Goal: Task Accomplishment & Management: Complete application form

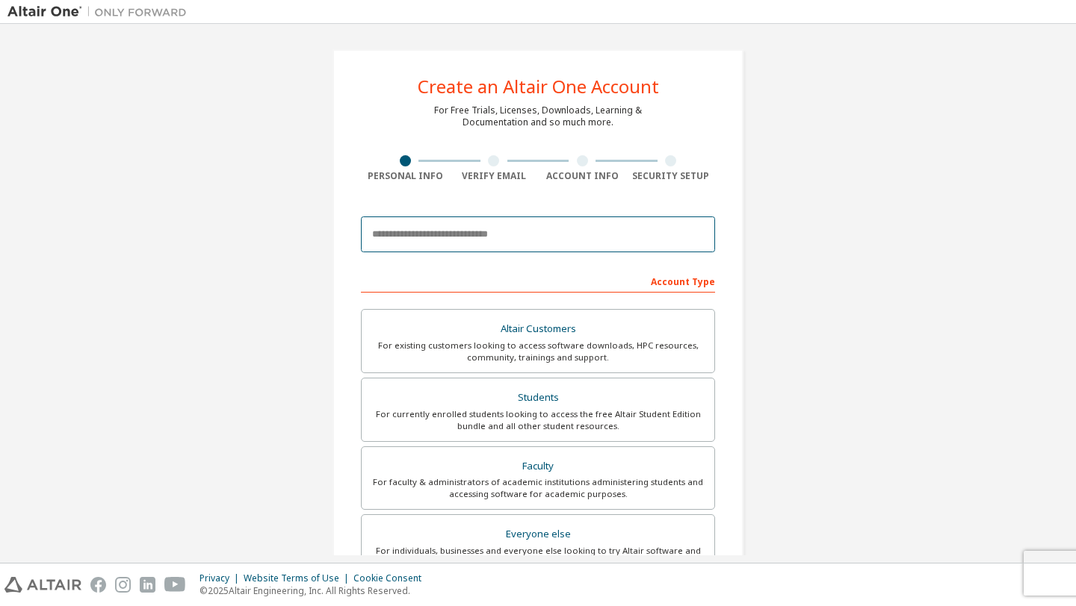
click at [507, 232] on input "email" at bounding box center [538, 235] width 354 height 36
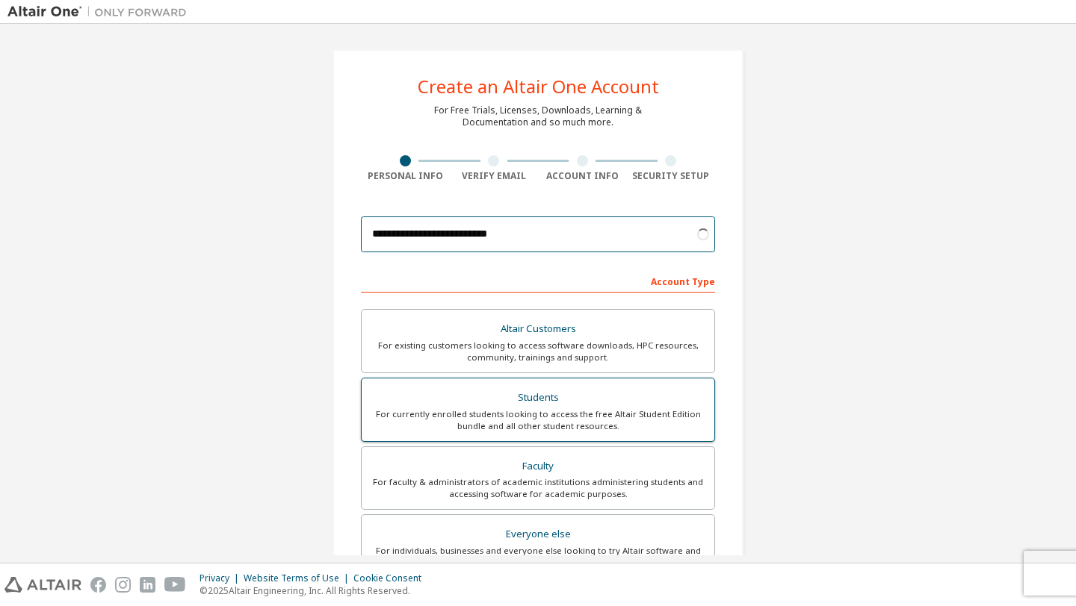
type input "**********"
click at [616, 409] on div "For currently enrolled students looking to access the free Altair Student Editi…" at bounding box center [537, 421] width 335 height 24
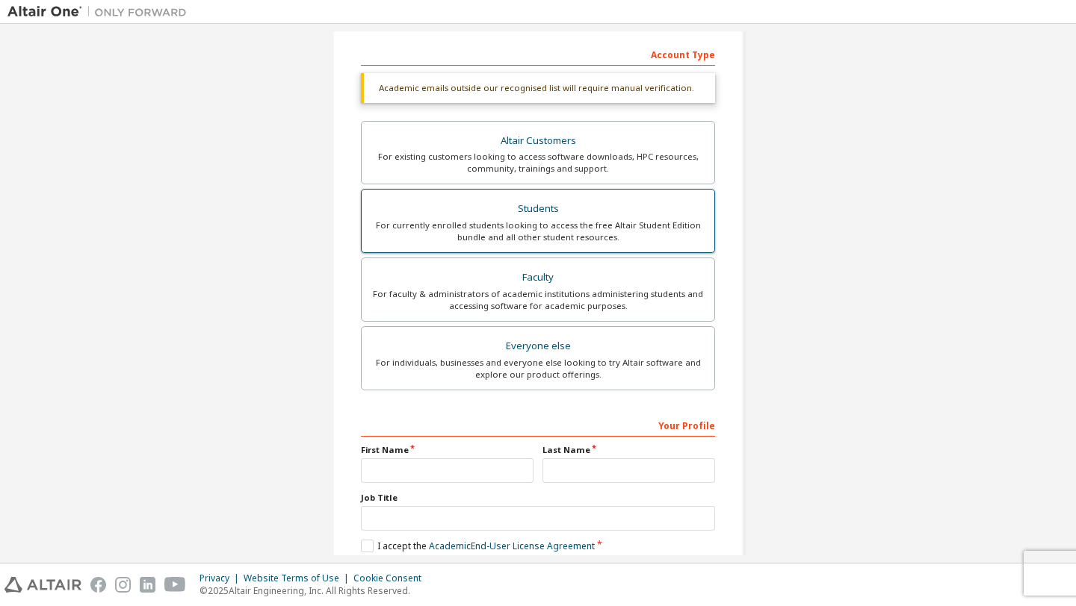
scroll to position [231, 0]
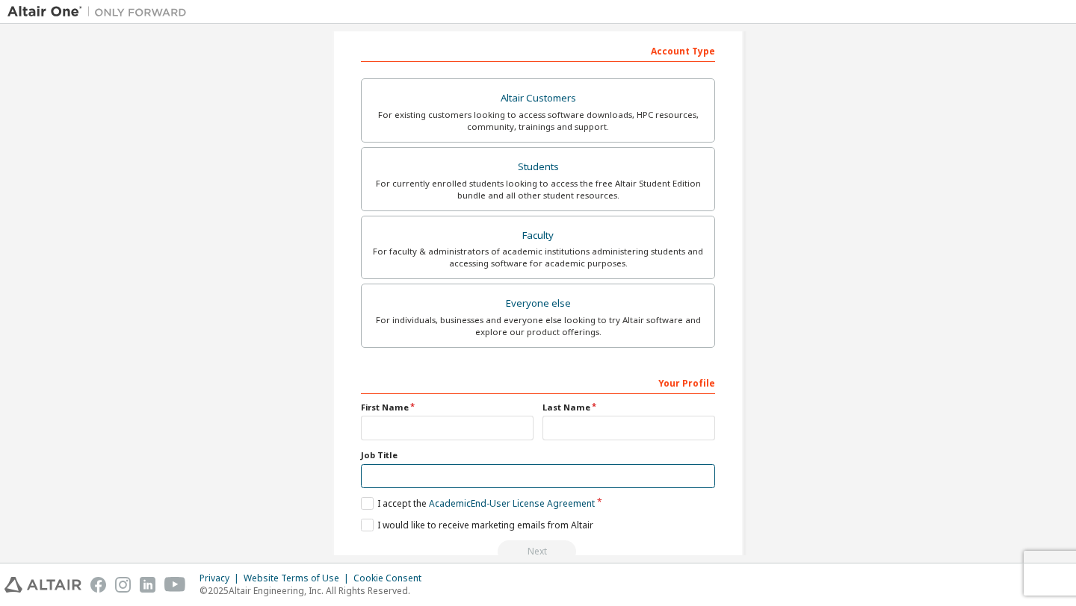
click at [482, 465] on input "text" at bounding box center [538, 477] width 354 height 25
type input "*"
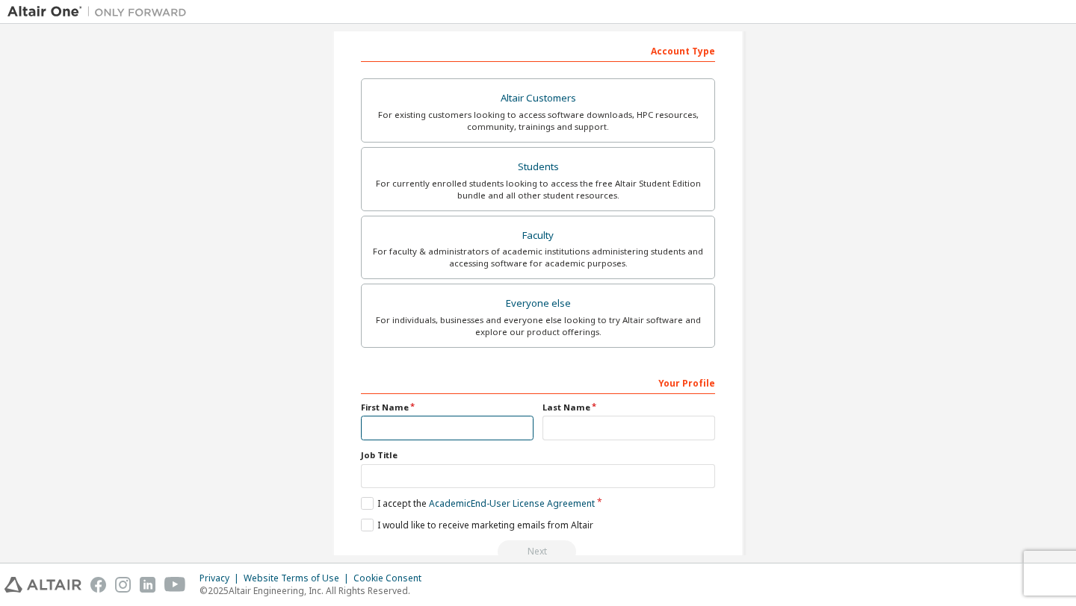
click at [507, 422] on input "text" at bounding box center [447, 428] width 173 height 25
type input "*******"
click at [568, 438] on input "text" at bounding box center [628, 428] width 173 height 25
type input "******"
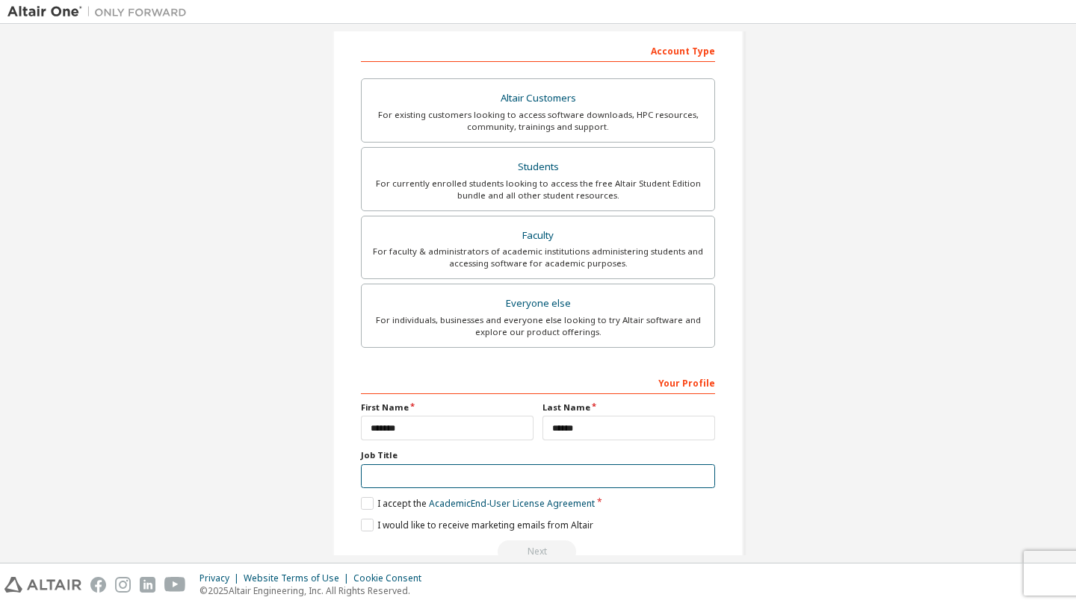
click at [583, 465] on input "text" at bounding box center [538, 477] width 354 height 25
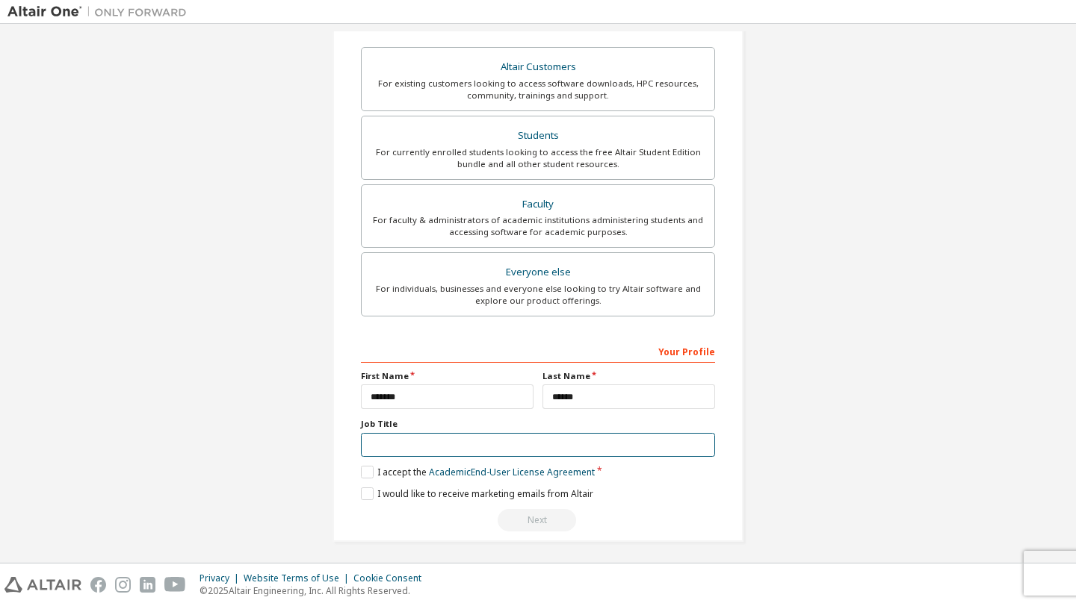
scroll to position [267, 0]
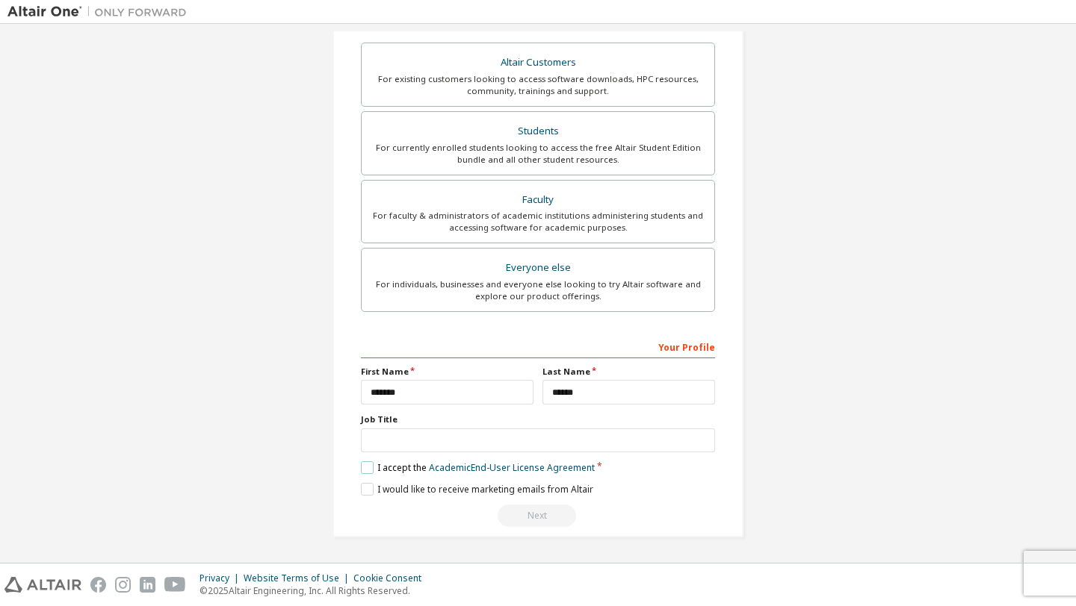
click at [361, 463] on label "I accept the Academic End-User License Agreement" at bounding box center [478, 468] width 234 height 13
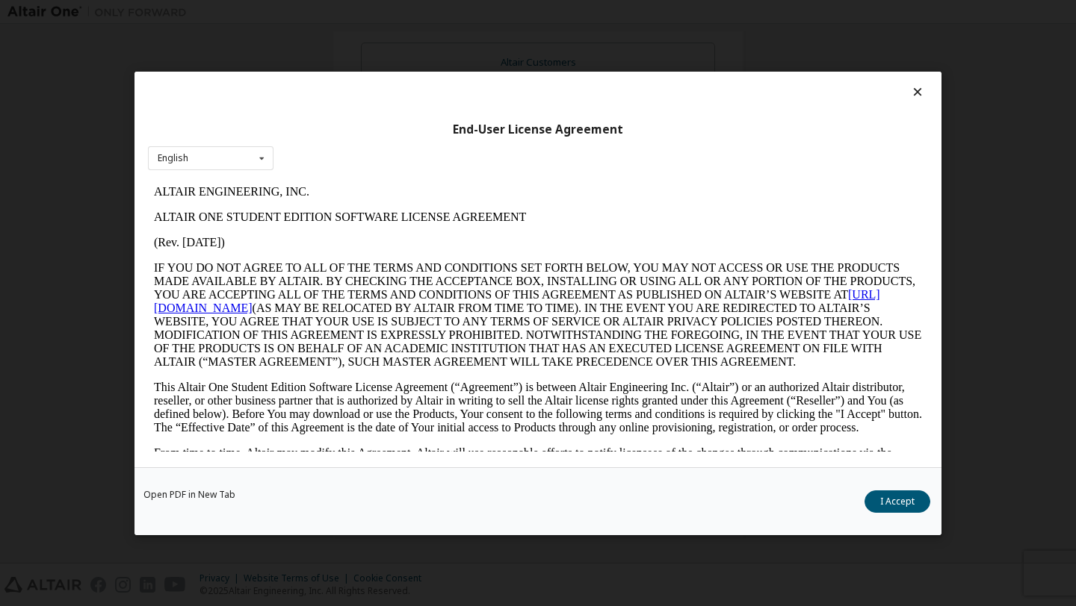
scroll to position [0, 0]
click at [910, 93] on icon at bounding box center [918, 91] width 16 height 13
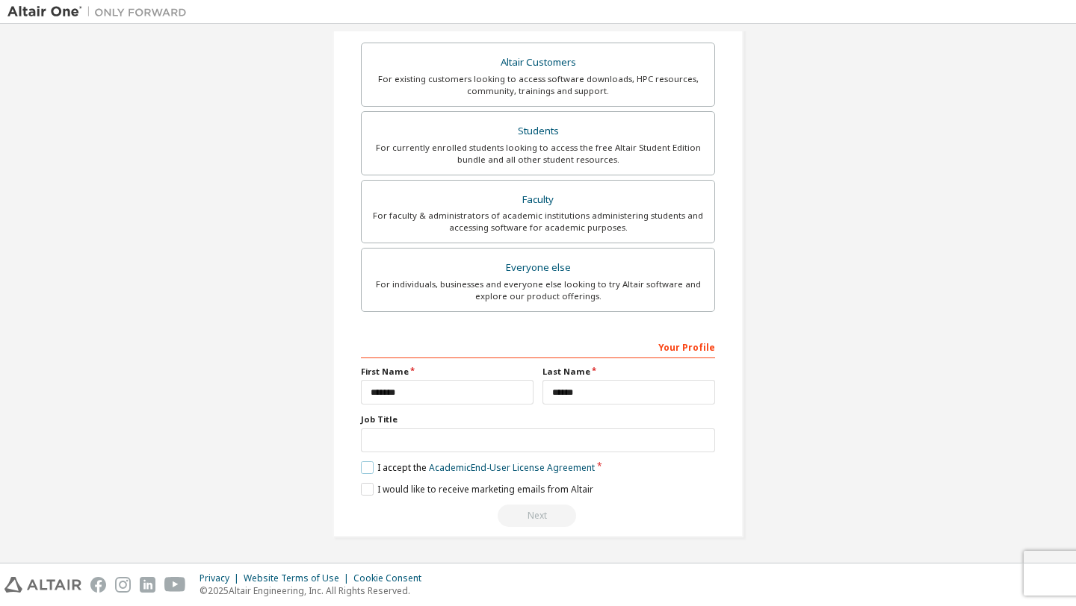
click at [367, 472] on label "I accept the Academic End-User License Agreement" at bounding box center [478, 468] width 234 height 13
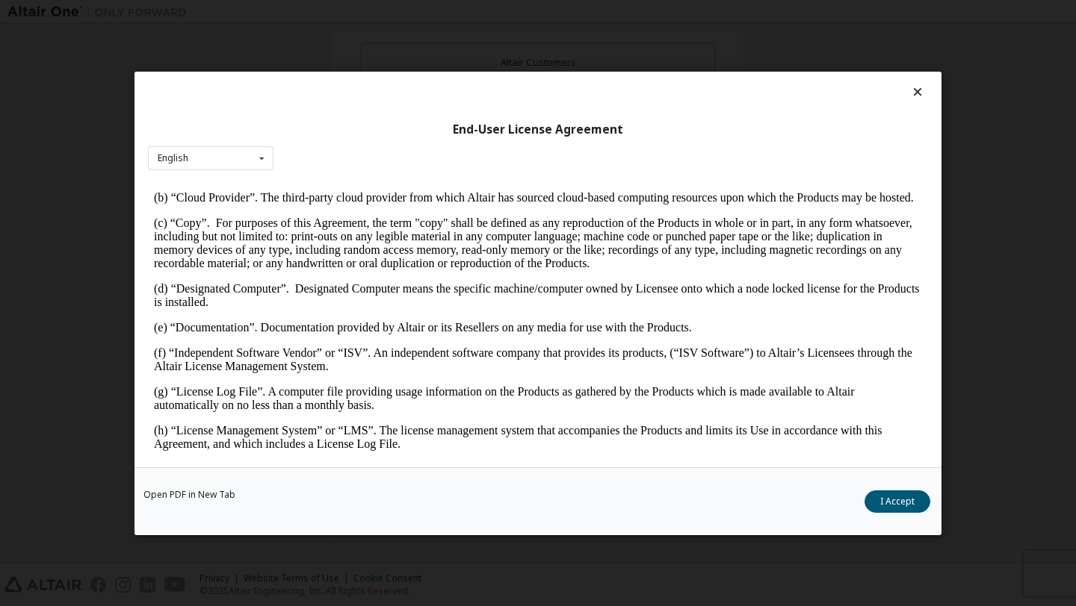
scroll to position [1139, 0]
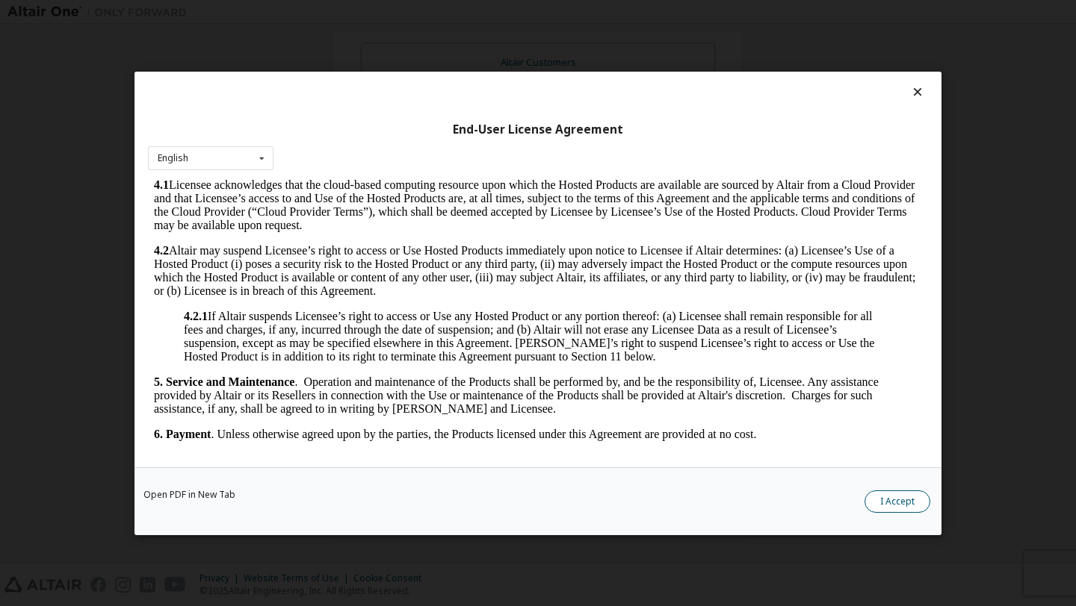
click at [881, 496] on button "I Accept" at bounding box center [897, 501] width 66 height 22
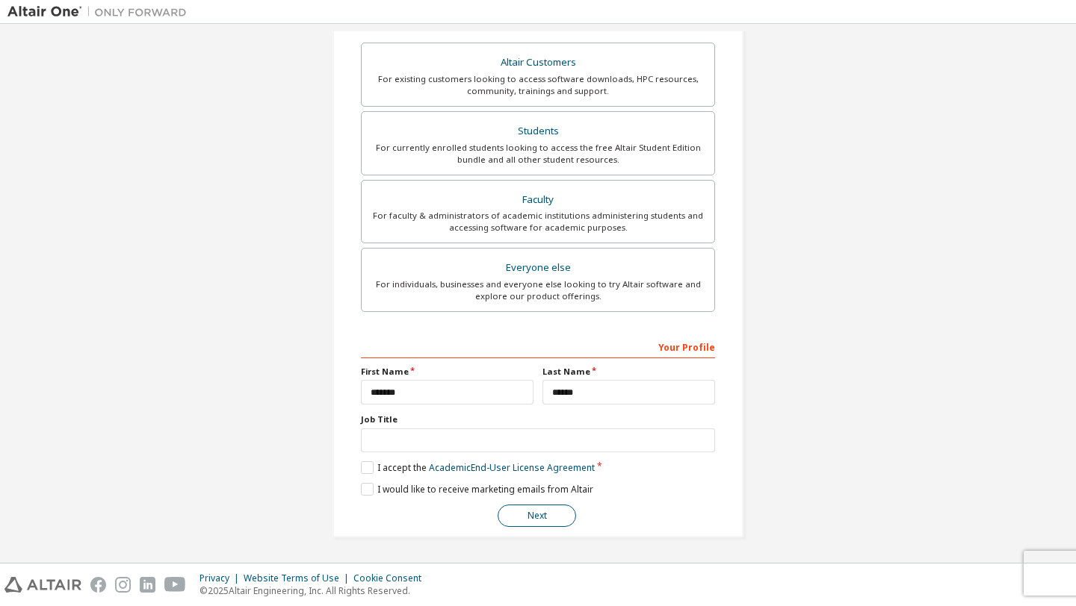
click at [529, 509] on button "Next" at bounding box center [536, 516] width 78 height 22
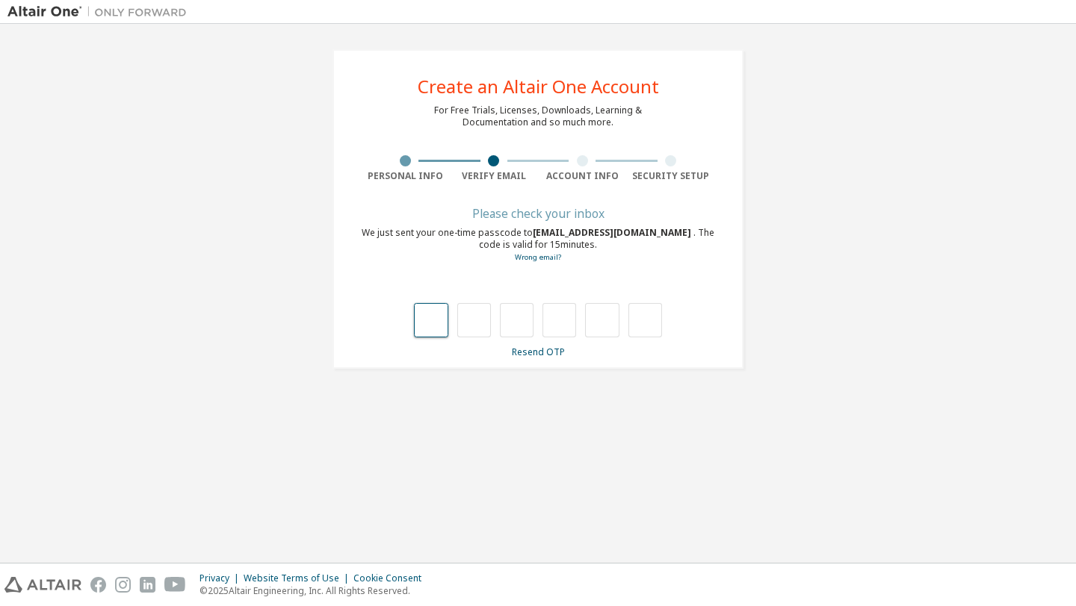
type input "*"
click at [513, 323] on input "*" at bounding box center [517, 320] width 34 height 34
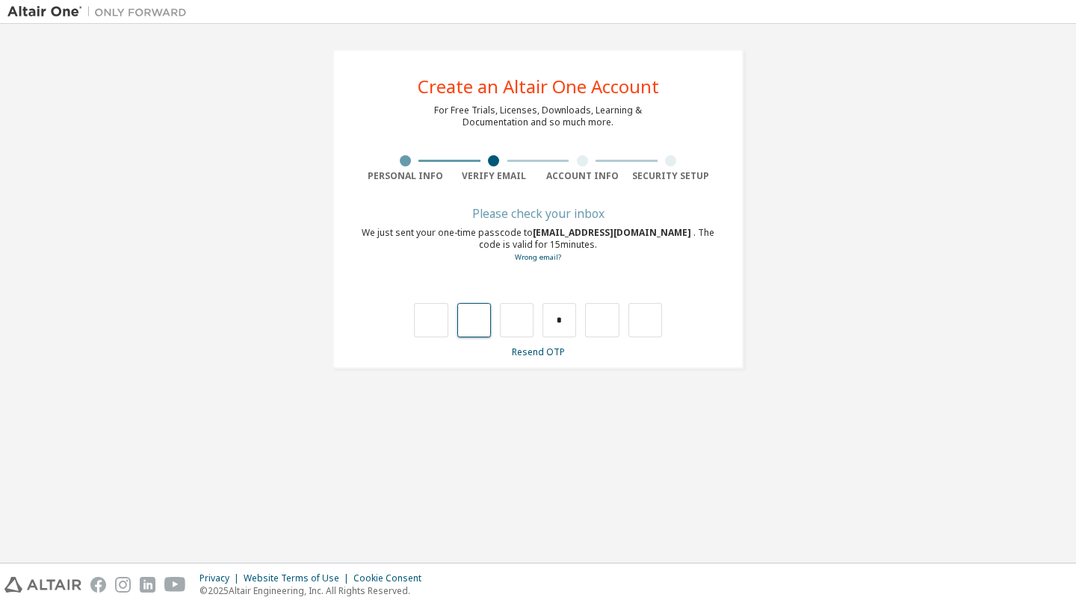
type input "*"
click at [559, 317] on input "text" at bounding box center [559, 320] width 34 height 34
type input "*"
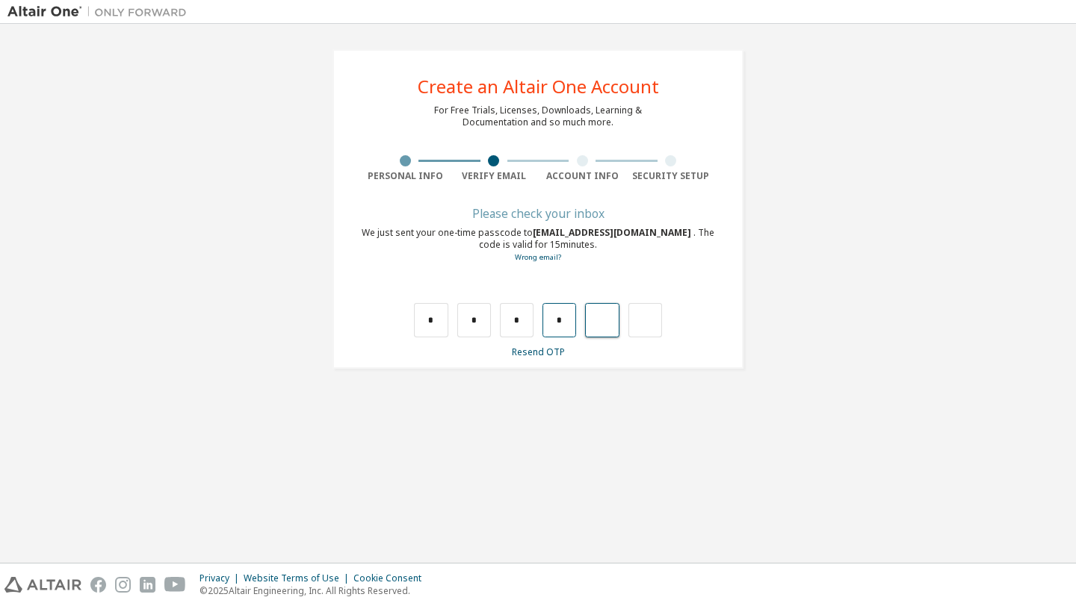
type input "*"
